Goal: Task Accomplishment & Management: Use online tool/utility

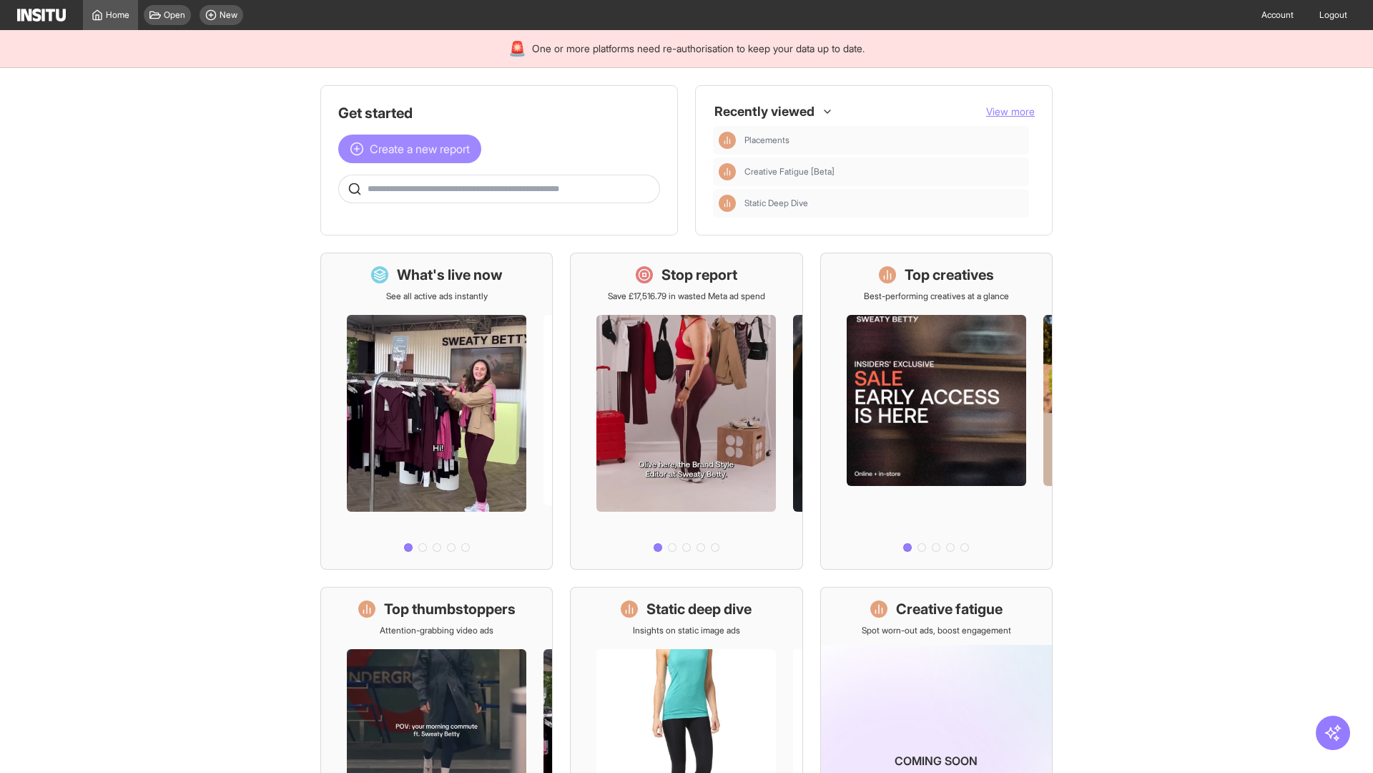
click at [413, 149] on span "Create a new report" at bounding box center [420, 148] width 100 height 17
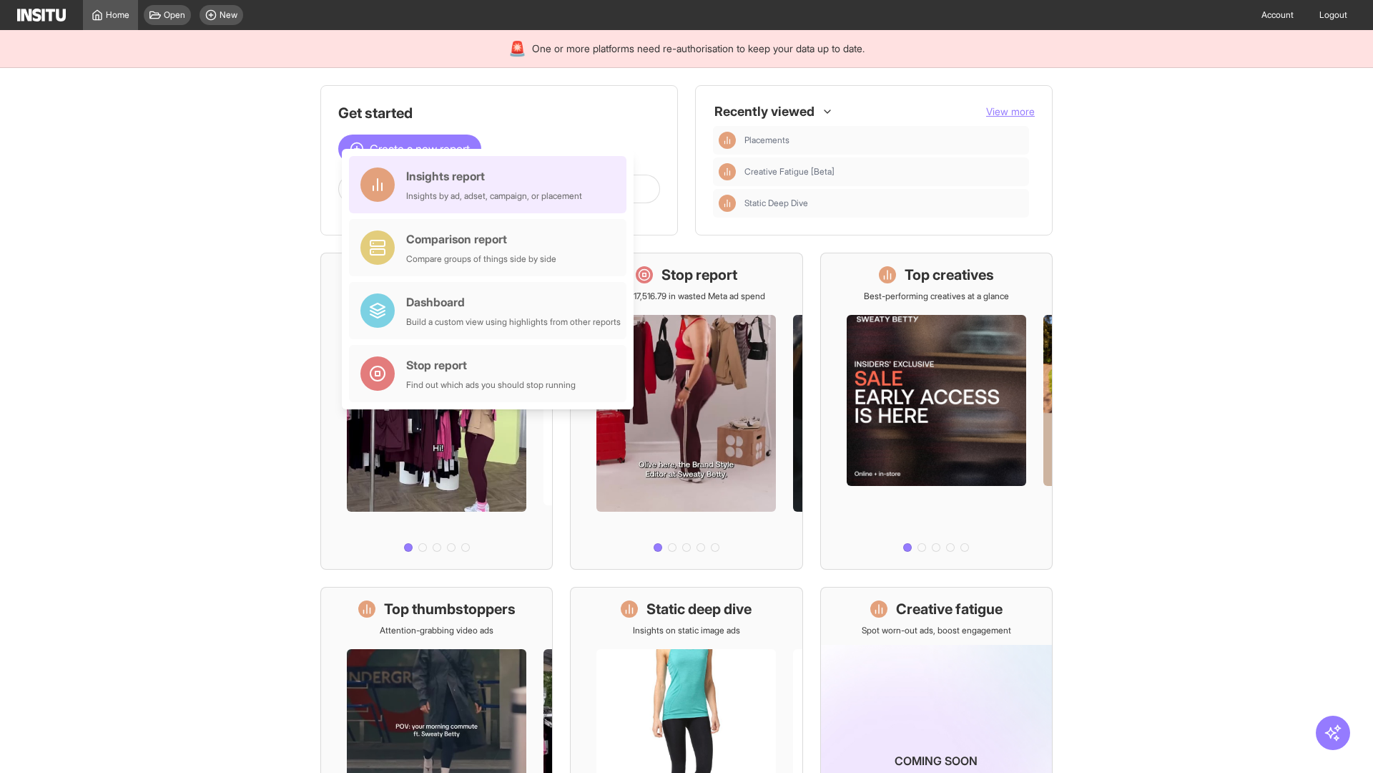
click at [491, 185] on div "Insights report Insights by ad, adset, campaign, or placement" at bounding box center [494, 184] width 176 height 34
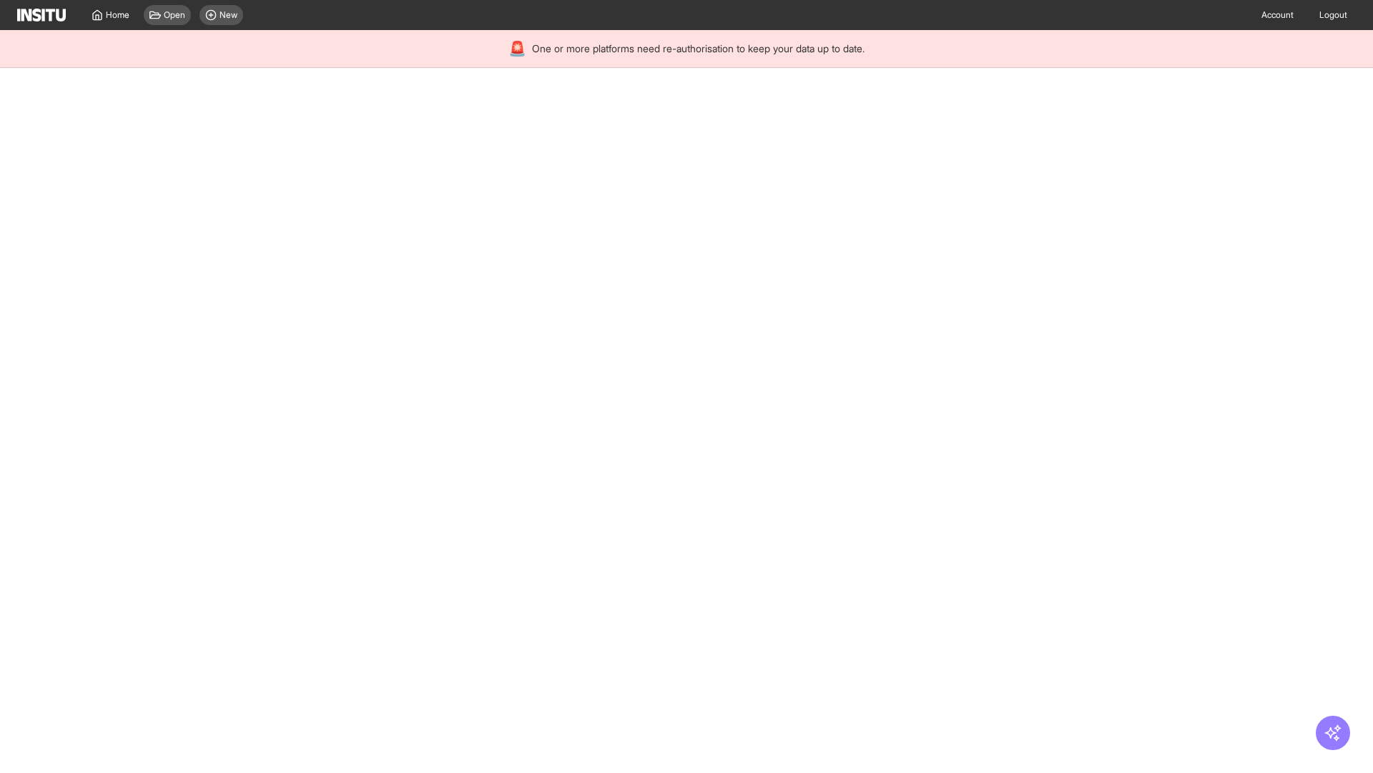
select select "**"
